Goal: Navigation & Orientation: Find specific page/section

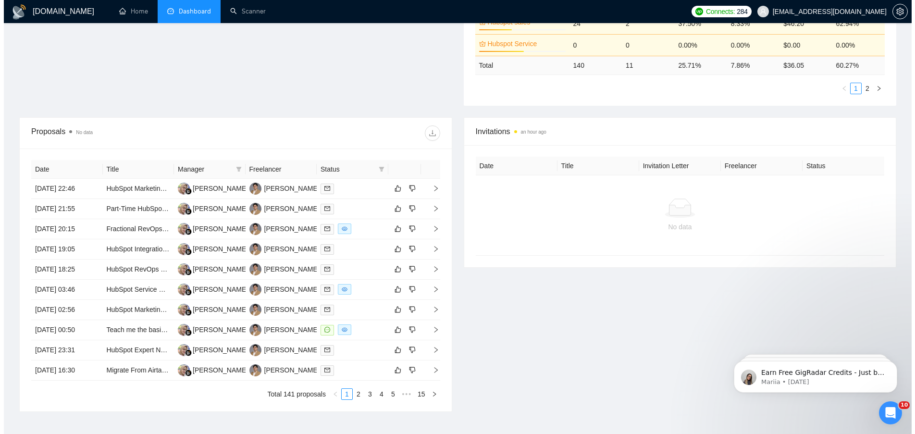
scroll to position [314, 0]
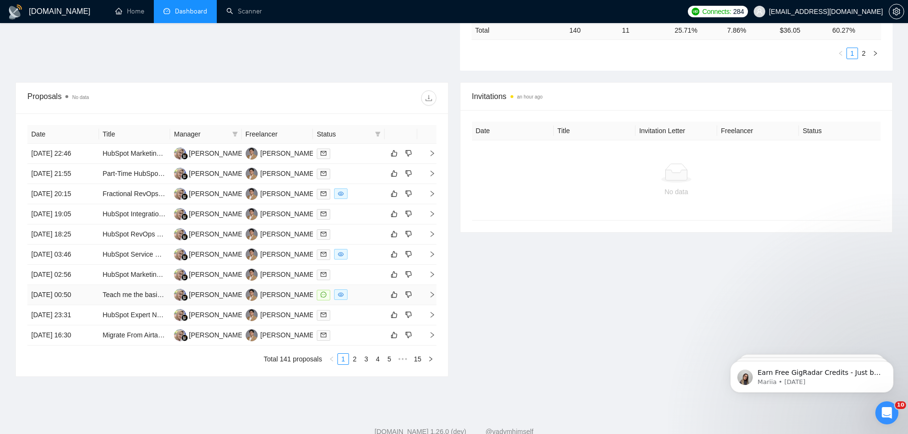
click at [428, 294] on span "right" at bounding box center [428, 294] width 14 height 7
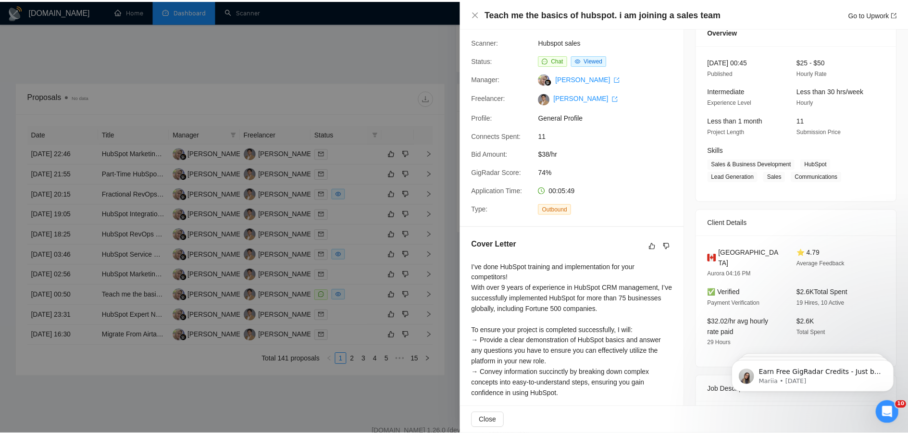
scroll to position [0, 0]
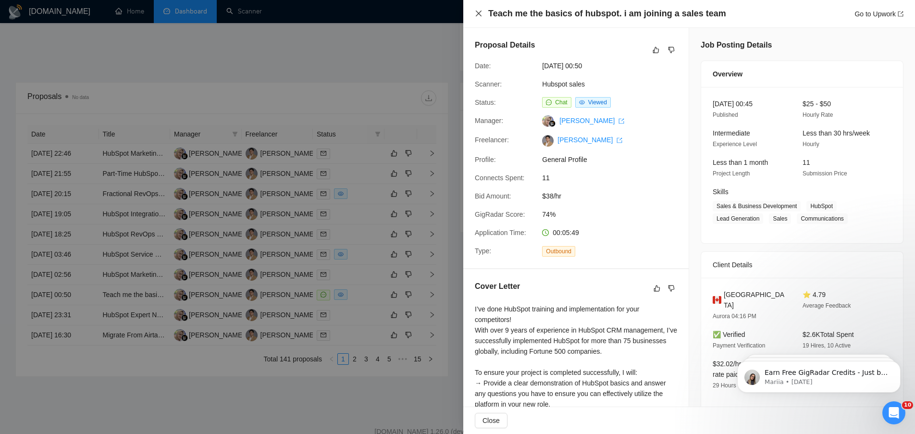
click at [479, 14] on icon "close" at bounding box center [479, 14] width 6 height 6
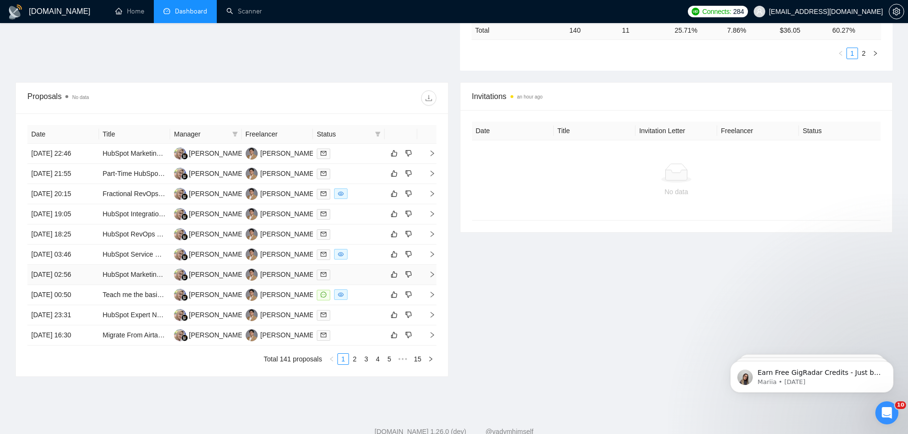
scroll to position [122, 0]
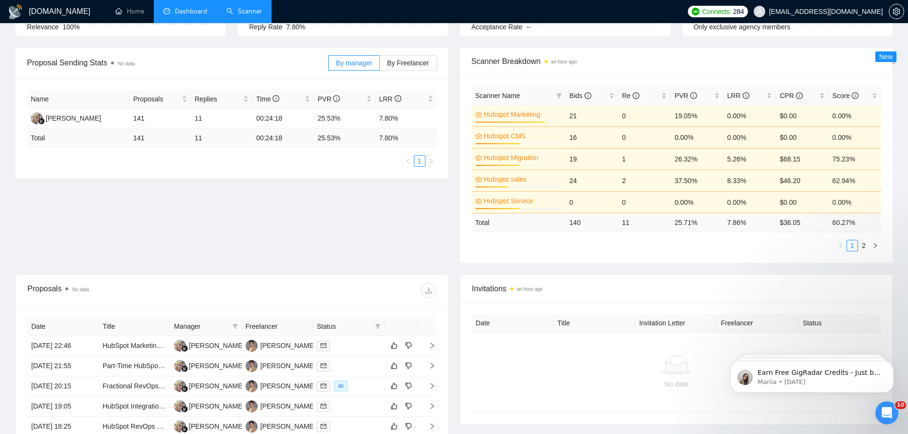
click at [258, 14] on link "Scanner" at bounding box center [244, 11] width 36 height 8
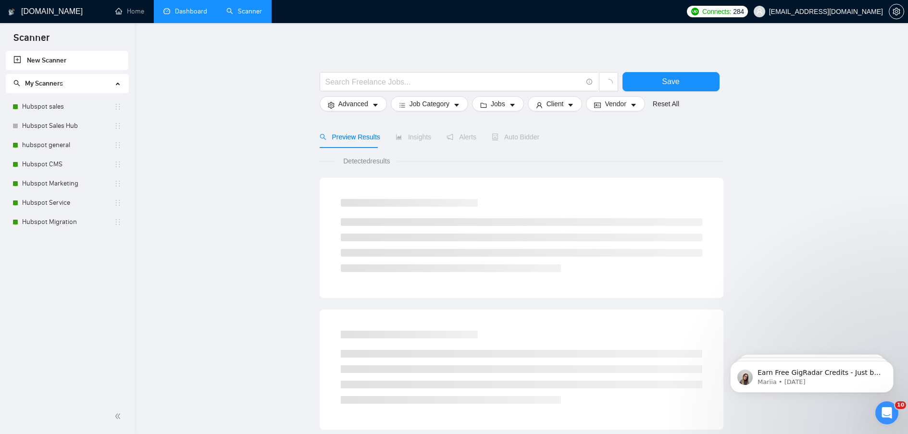
click at [191, 11] on link "Dashboard" at bounding box center [185, 11] width 44 height 8
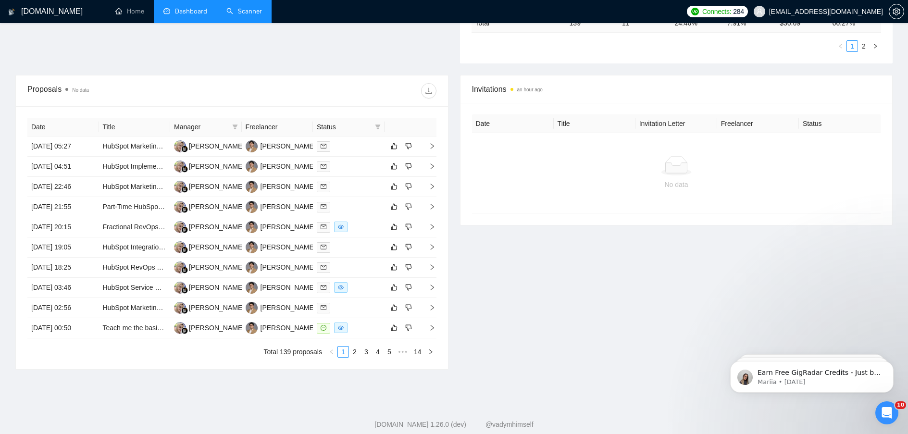
scroll to position [342, 0]
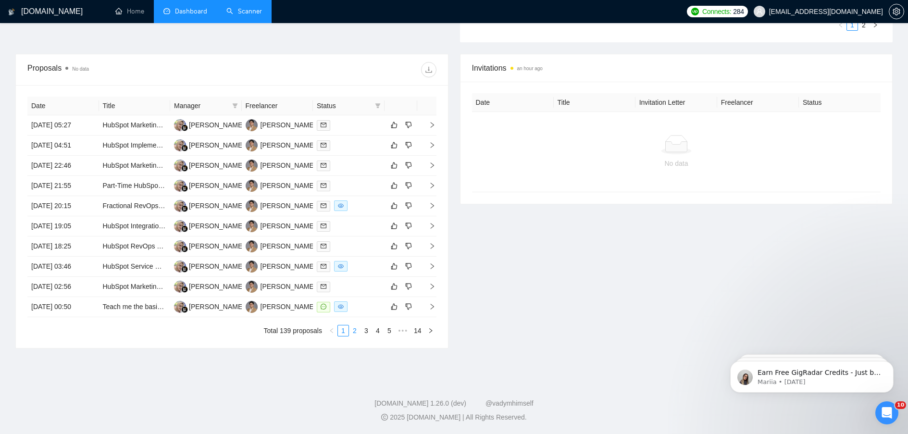
click at [354, 331] on link "2" at bounding box center [354, 330] width 11 height 11
click at [367, 332] on link "3" at bounding box center [366, 330] width 11 height 11
click at [341, 332] on link "1" at bounding box center [343, 330] width 11 height 11
